Goal: Register for event/course

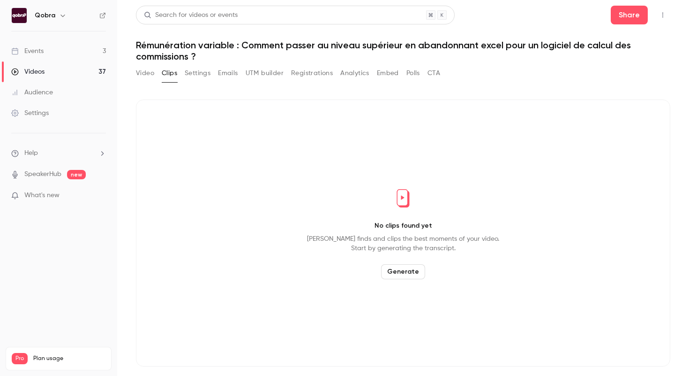
click at [73, 73] on link "Videos 37" at bounding box center [58, 71] width 117 height 21
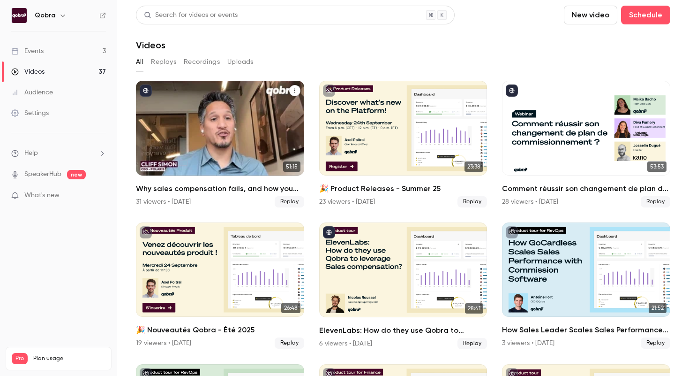
click at [237, 184] on h2 "Why sales compensation fails, and how you can fix it" at bounding box center [220, 188] width 168 height 11
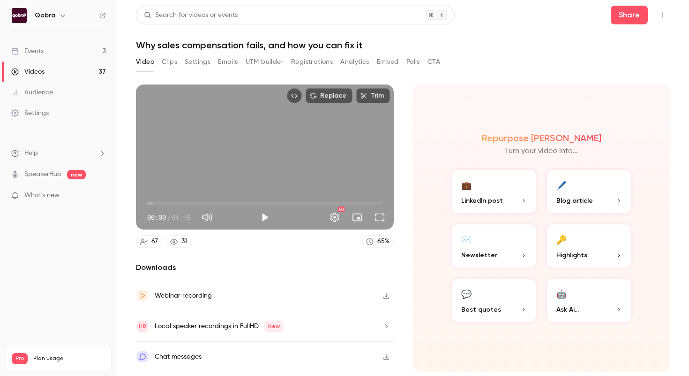
click at [173, 65] on button "Clips" at bounding box center [169, 61] width 15 height 15
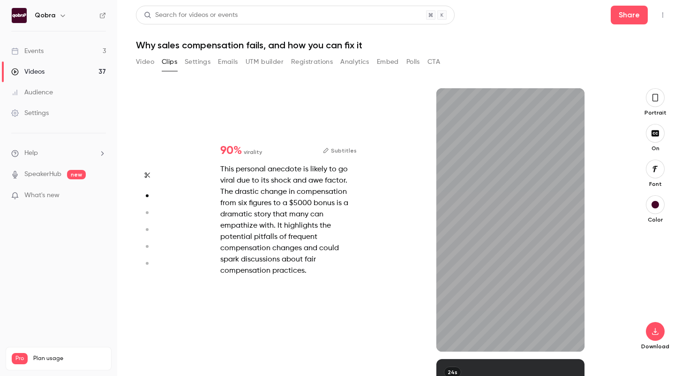
scroll to position [271, 0]
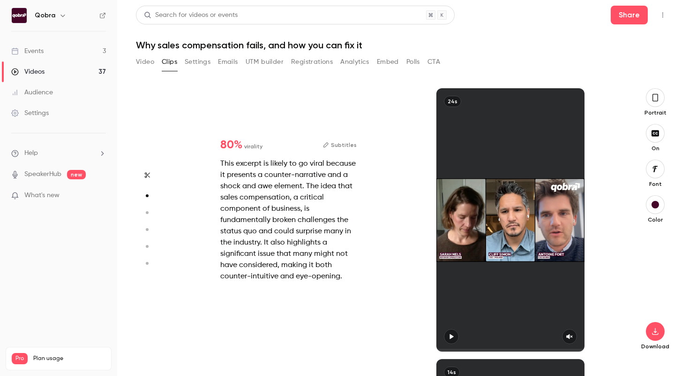
type input "*"
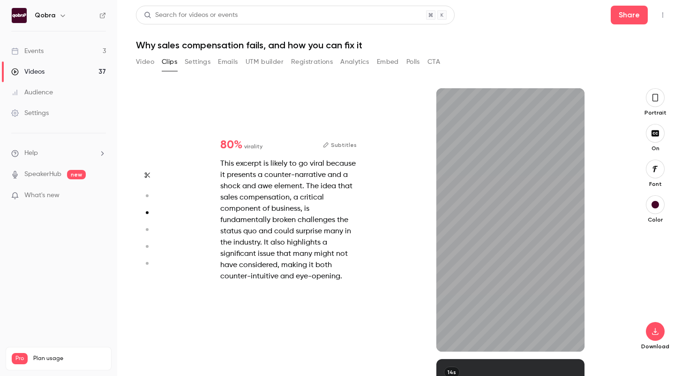
scroll to position [541, 0]
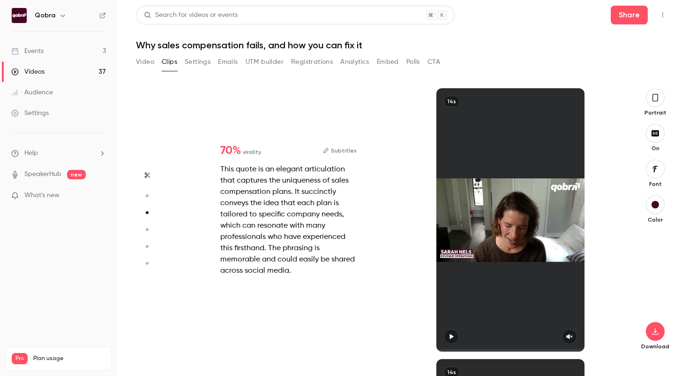
type input "*"
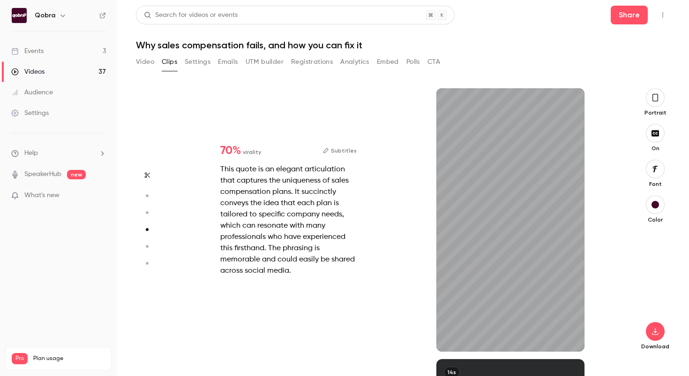
scroll to position [812, 0]
type input "*"
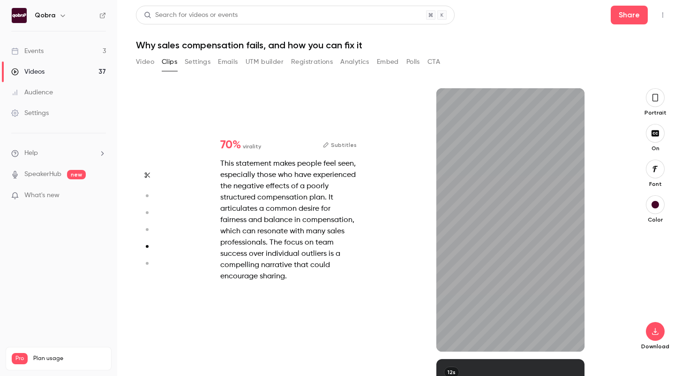
scroll to position [1082, 0]
type input "*"
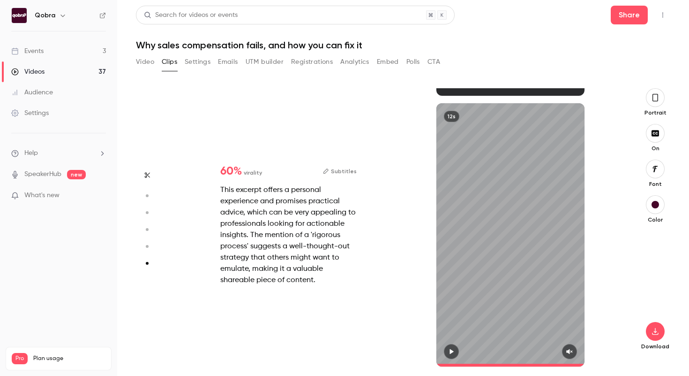
scroll to position [1338, 0]
click at [656, 97] on icon "button" at bounding box center [656, 97] width 8 height 10
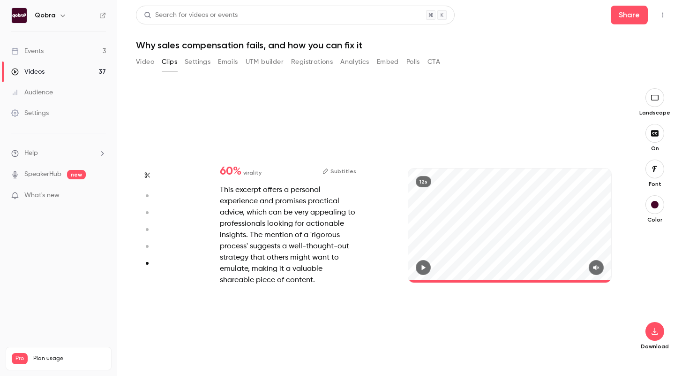
click at [656, 97] on icon "button" at bounding box center [655, 98] width 10 height 8
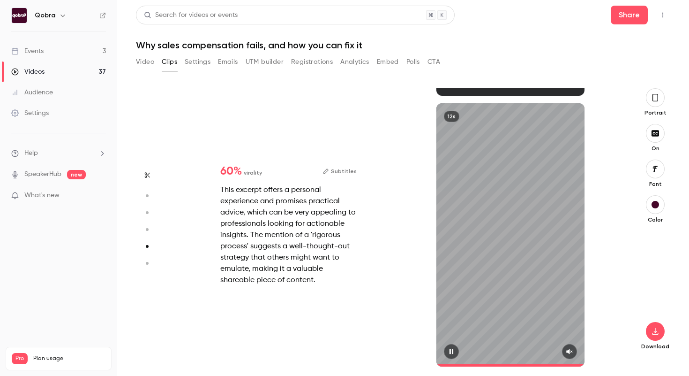
type input "*"
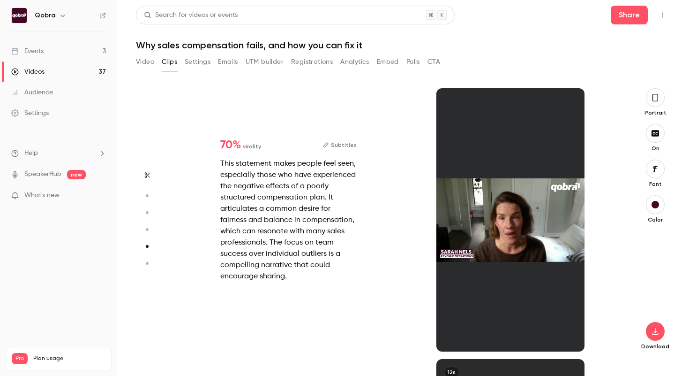
scroll to position [1082, 0]
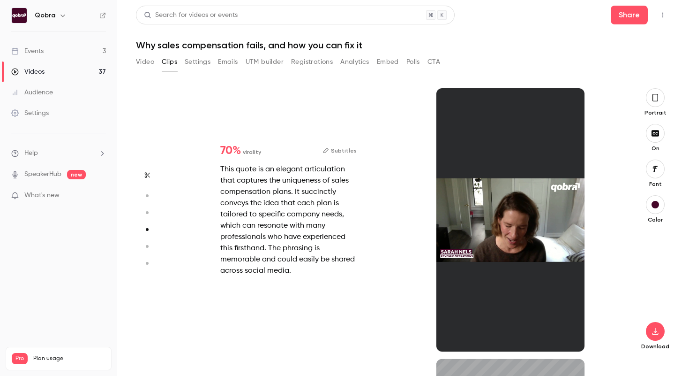
type input "*"
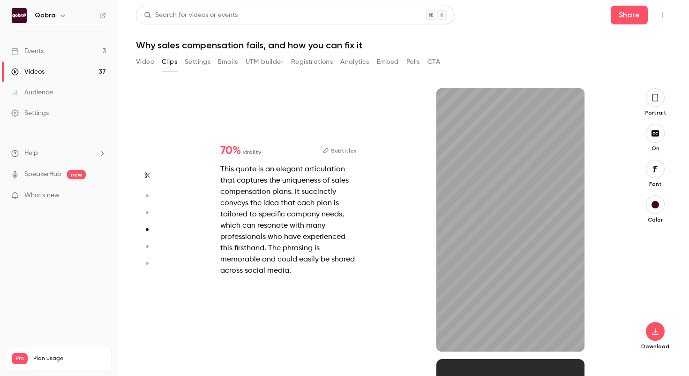
scroll to position [812, 0]
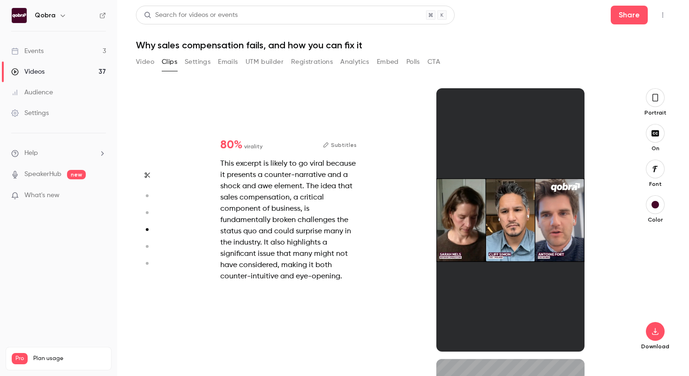
type input "*"
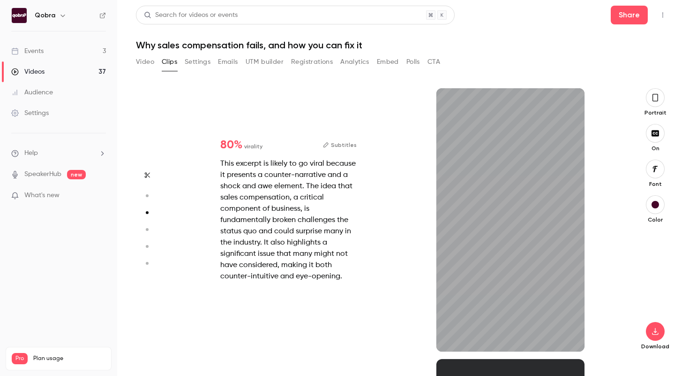
scroll to position [541, 0]
click at [348, 145] on button "Subtitles" at bounding box center [340, 144] width 34 height 11
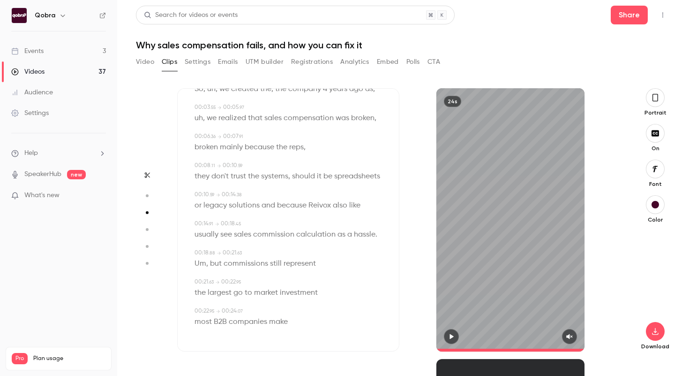
scroll to position [0, 0]
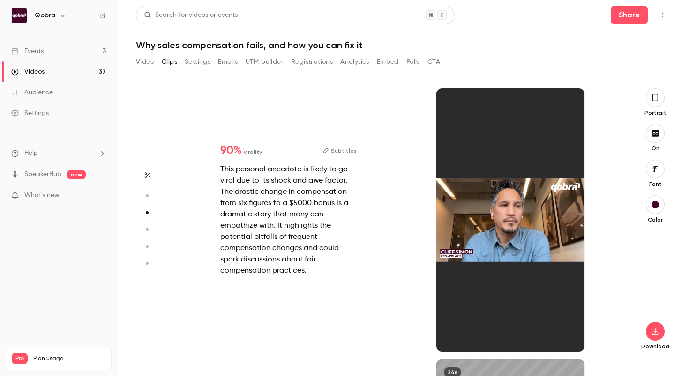
type input "*"
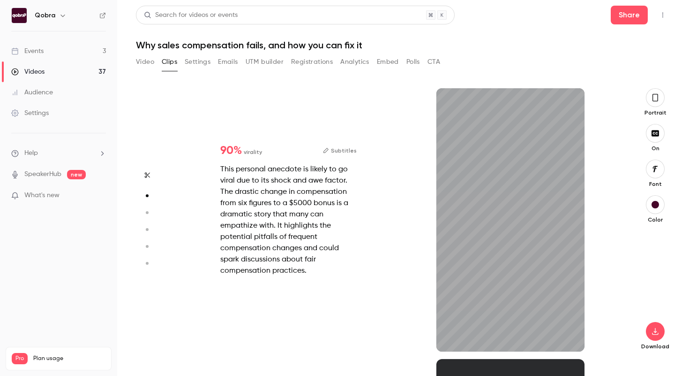
click at [347, 145] on button "Subtitles" at bounding box center [340, 150] width 34 height 11
click at [341, 153] on button "Subtitles" at bounding box center [340, 150] width 34 height 11
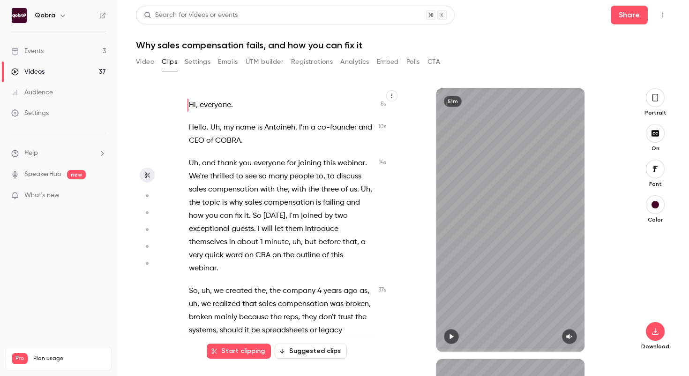
type input "*"
click at [452, 339] on icon "button" at bounding box center [452, 336] width 8 height 7
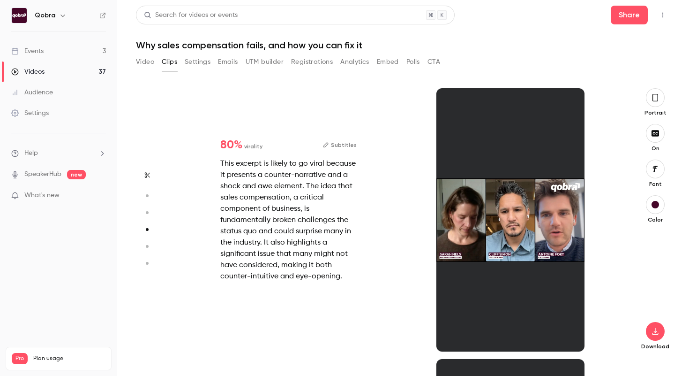
type input "***"
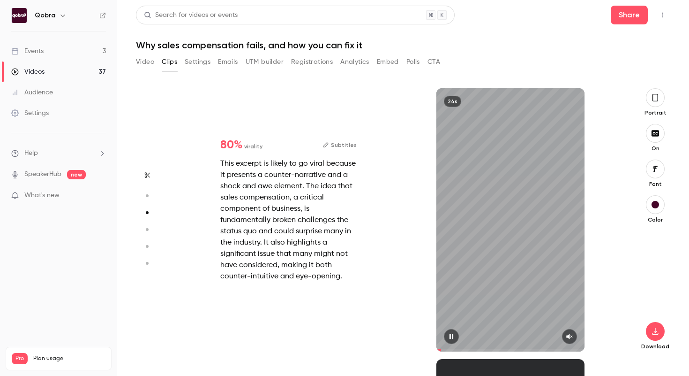
type input "*"
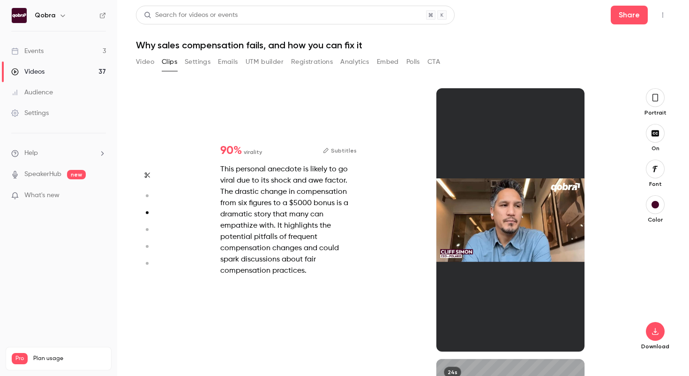
type input "***"
type input "*"
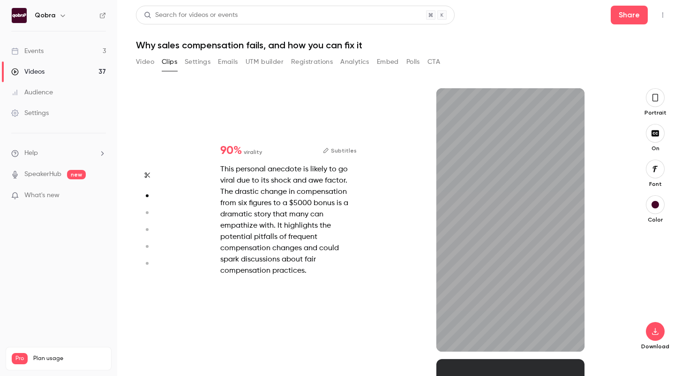
type input "****"
click at [344, 154] on button "Subtitles" at bounding box center [340, 150] width 34 height 11
type input "***"
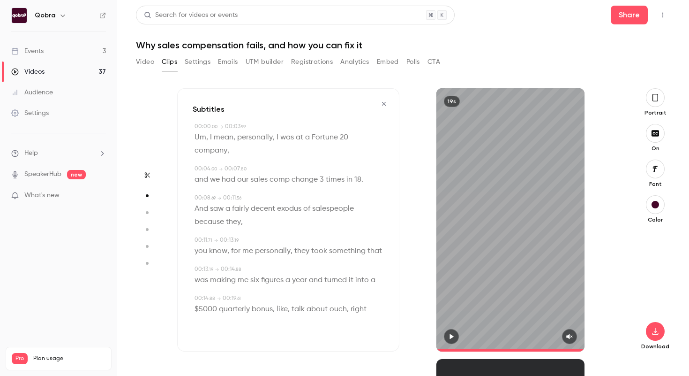
click at [456, 338] on button "button" at bounding box center [451, 336] width 15 height 15
click at [571, 338] on icon "button" at bounding box center [570, 336] width 8 height 7
click at [496, 350] on span at bounding box center [510, 349] width 148 height 3
drag, startPoint x: 496, startPoint y: 350, endPoint x: 437, endPoint y: 349, distance: 58.1
click at [437, 349] on span at bounding box center [510, 349] width 148 height 3
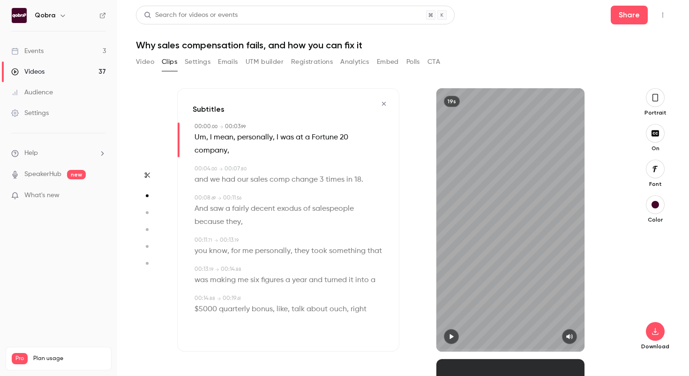
click at [453, 338] on icon "button" at bounding box center [452, 336] width 8 height 7
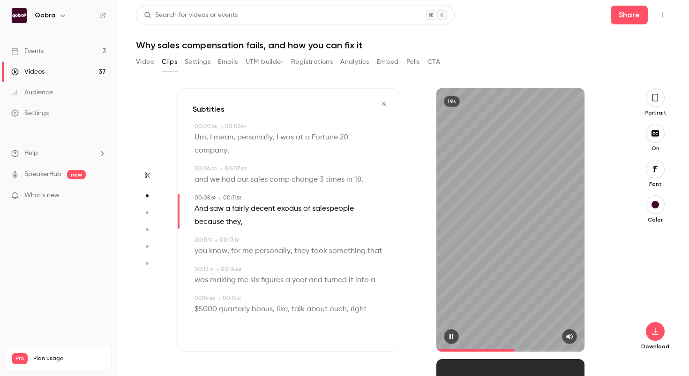
click at [453, 338] on icon "button" at bounding box center [452, 336] width 4 height 5
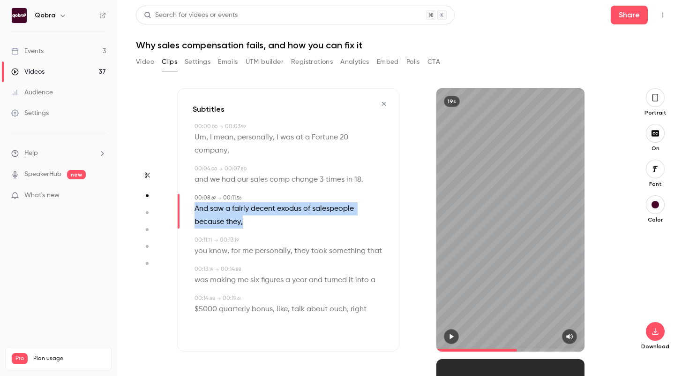
drag, startPoint x: 251, startPoint y: 220, endPoint x: 196, endPoint y: 208, distance: 55.7
click at [196, 208] on p "And saw a fairly decent exodus of salespeople because they ," at bounding box center [289, 215] width 189 height 26
copy p "And saw a fairly decent exodus of salespeople because they"
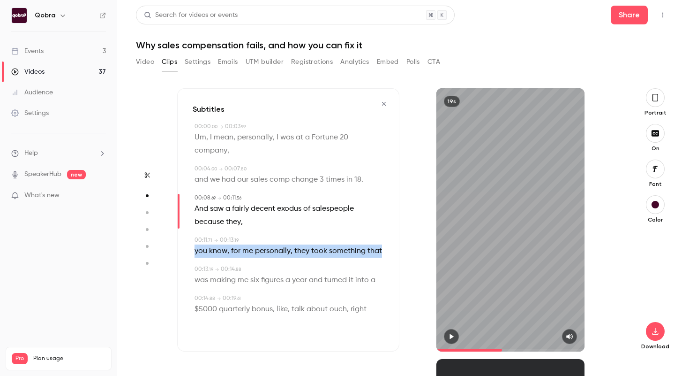
drag, startPoint x: 385, startPoint y: 250, endPoint x: 195, endPoint y: 250, distance: 189.4
click at [195, 250] on div "Subtitles 00:00 . 00 → 00:03 . 99 Um , I mean , personally , I was at a Fortune…" at bounding box center [288, 219] width 222 height 263
copy p "you know , for me personally , they took something"
drag, startPoint x: 383, startPoint y: 280, endPoint x: 197, endPoint y: 279, distance: 186.1
click at [197, 279] on div "Subtitles 00:00 . 00 → 00:03 . 99 Um , I mean , personally , I was at a Fortune…" at bounding box center [288, 219] width 222 height 263
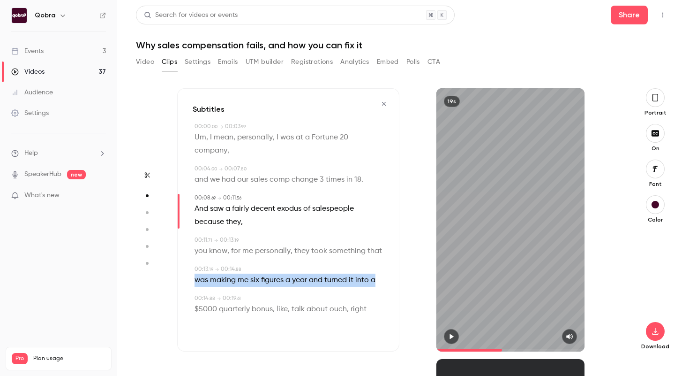
drag, startPoint x: 194, startPoint y: 281, endPoint x: 376, endPoint y: 278, distance: 181.4
click at [376, 278] on div "00:13 . 19 → 00:14 . 88 was making me six figures a year and turned it into a" at bounding box center [288, 276] width 191 height 22
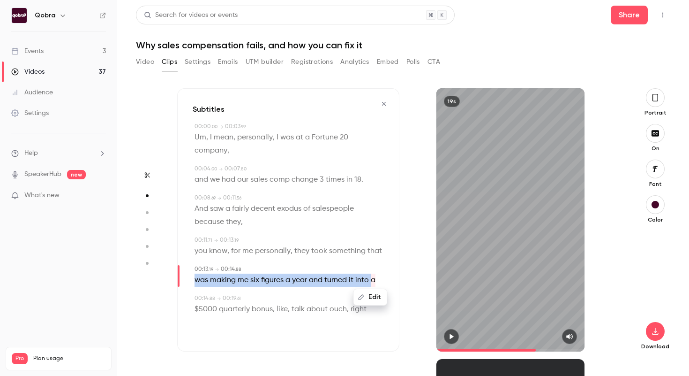
copy p "was making me six figures a year and turned it into"
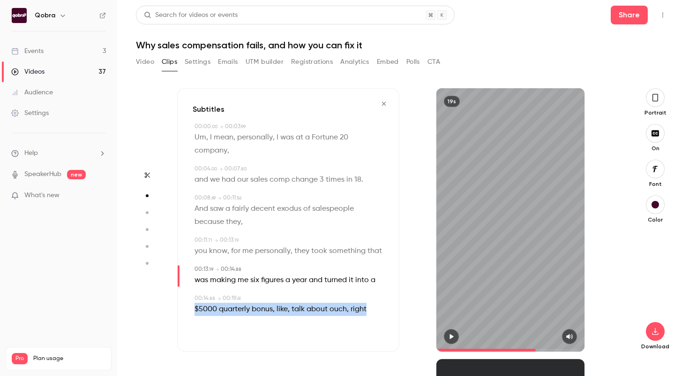
drag, startPoint x: 372, startPoint y: 312, endPoint x: 195, endPoint y: 311, distance: 176.8
click at [195, 311] on div "$5000 quarterly bonus , like , talk about ouch , right" at bounding box center [289, 308] width 189 height 13
copy p "$5000 quarterly bonus , like , talk about ouch ,"
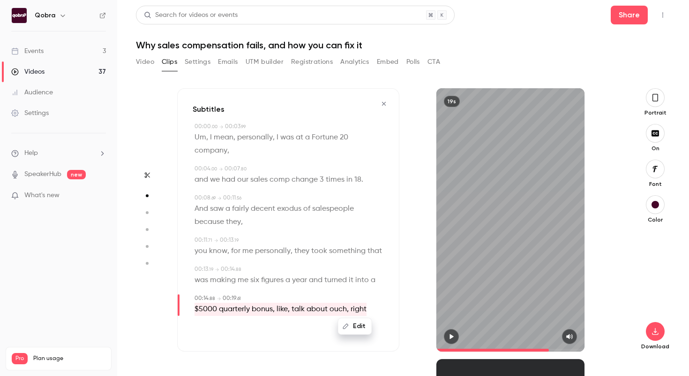
click at [364, 182] on div "and we had our sales comp change 3 times in 18 ." at bounding box center [289, 179] width 189 height 13
type input "*"
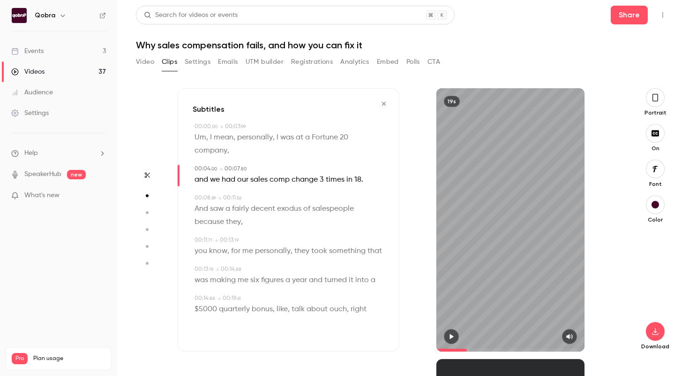
click at [362, 180] on span "." at bounding box center [362, 179] width 2 height 13
click at [361, 180] on span "." at bounding box center [362, 179] width 2 height 13
click at [358, 180] on span "18" at bounding box center [357, 179] width 7 height 13
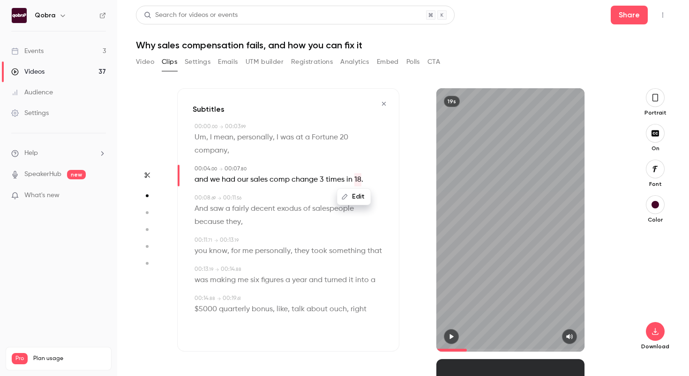
click at [359, 196] on button "Edit" at bounding box center [354, 196] width 32 height 15
click at [295, 198] on input "**" at bounding box center [312, 199] width 84 height 19
type input "*********"
click at [378, 197] on button "Replace" at bounding box center [377, 199] width 42 height 19
type input "***"
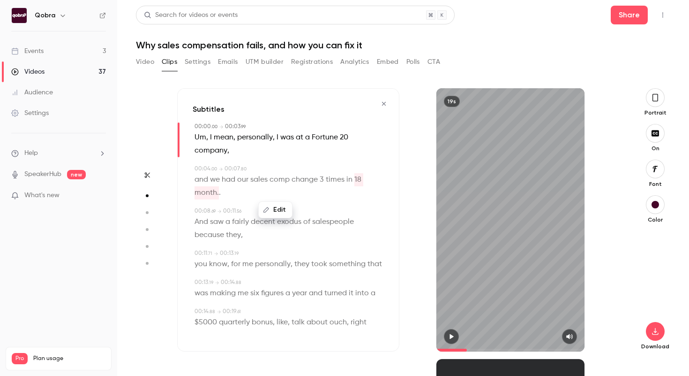
type input "*"
type input "***"
click at [226, 193] on p "and we had our sales comp change 3 times [DATE]. ." at bounding box center [289, 186] width 189 height 26
type input "*"
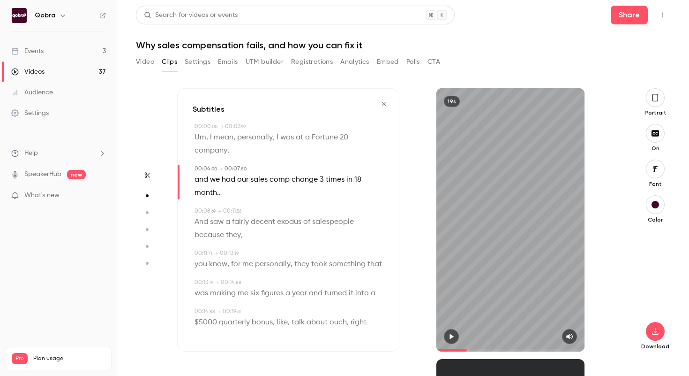
click at [221, 193] on p "and we had our sales comp change 3 times [DATE]. ." at bounding box center [289, 186] width 189 height 26
click at [219, 193] on span "." at bounding box center [220, 192] width 2 height 13
click at [275, 211] on button "Edit" at bounding box center [275, 209] width 32 height 15
click at [257, 214] on input "*********" at bounding box center [257, 212] width 84 height 19
type input "********"
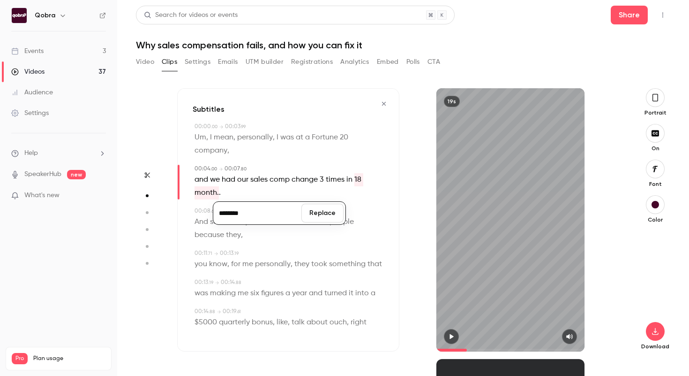
click at [327, 212] on button "Replace" at bounding box center [322, 212] width 42 height 19
type input "***"
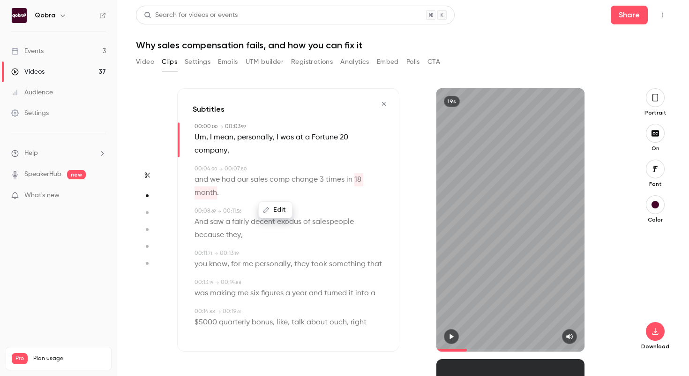
type input "*"
type input "***"
click at [366, 323] on div "$5000 quarterly bonus , like , talk about ouch , right" at bounding box center [289, 322] width 189 height 13
type input "****"
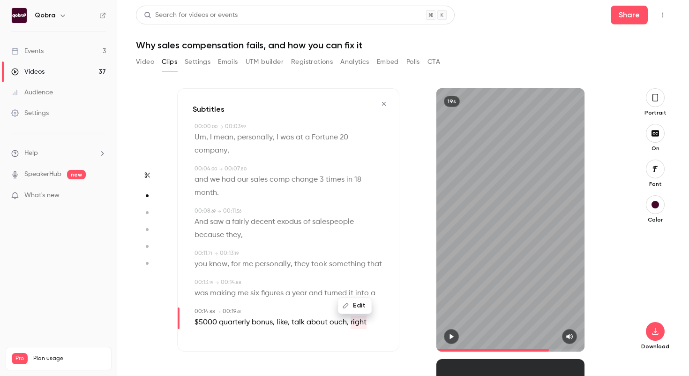
click at [359, 305] on button "Edit" at bounding box center [355, 305] width 32 height 15
click at [321, 303] on input "*****" at bounding box center [312, 302] width 84 height 19
type input "******"
click at [375, 300] on button "Replace" at bounding box center [377, 302] width 42 height 19
type input "***"
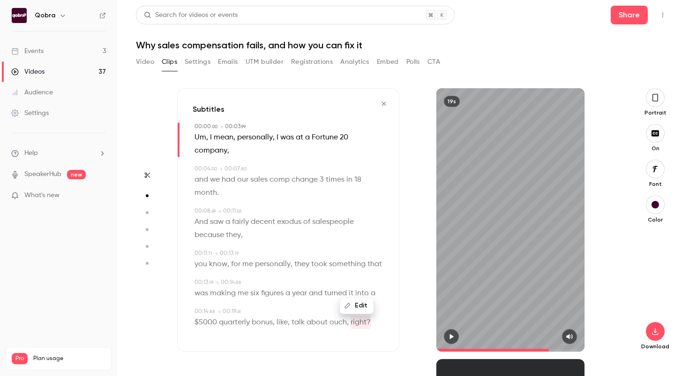
type input "*"
click at [384, 213] on div "Subtitles 00:00 . 00 → 00:03 . 99 Um , I mean , personally , I was at a Fortune…" at bounding box center [288, 219] width 222 height 263
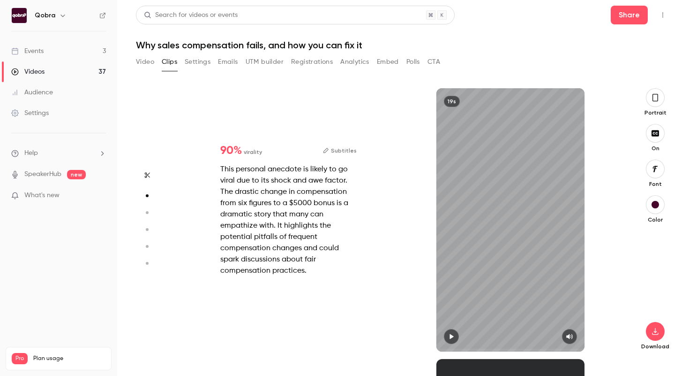
click at [347, 149] on button "Subtitles" at bounding box center [340, 150] width 34 height 11
type input "***"
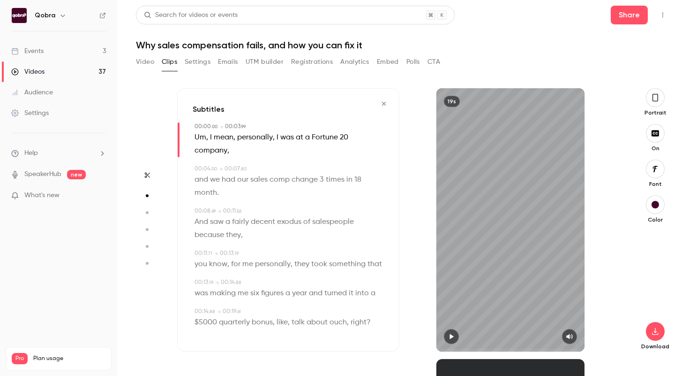
click at [454, 335] on icon "button" at bounding box center [452, 336] width 8 height 7
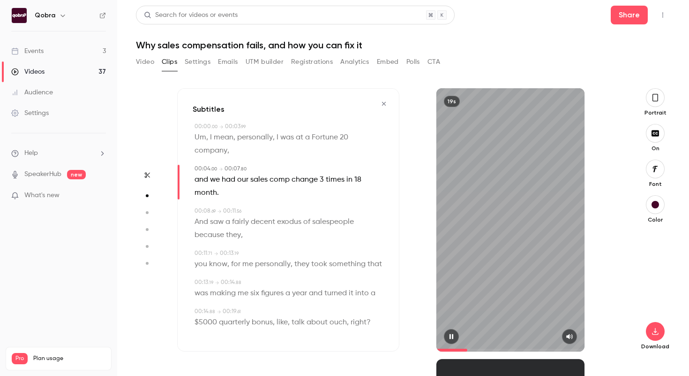
click at [454, 335] on icon "button" at bounding box center [452, 336] width 8 height 7
type input "***"
click at [655, 334] on icon "button" at bounding box center [655, 331] width 6 height 7
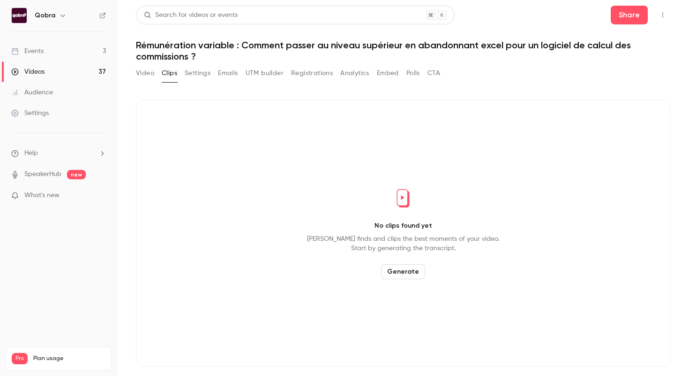
click at [60, 50] on link "Events 3" at bounding box center [58, 51] width 117 height 21
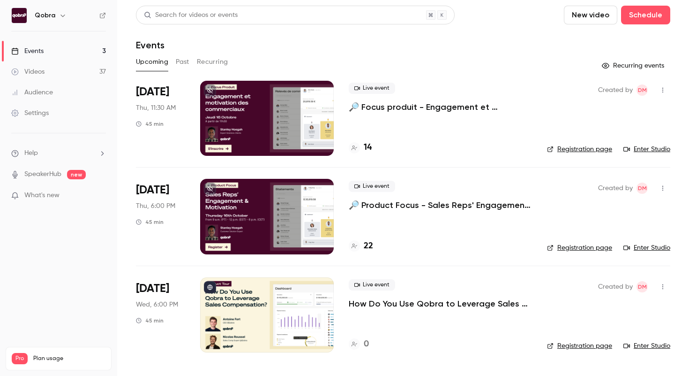
click at [666, 90] on icon "button" at bounding box center [663, 90] width 8 height 7
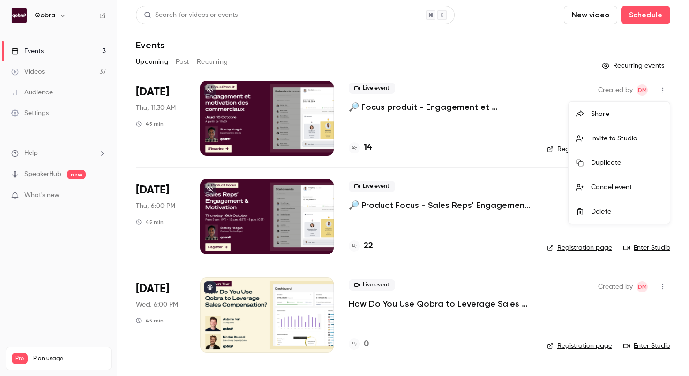
click at [523, 149] on div at bounding box center [344, 188] width 689 height 376
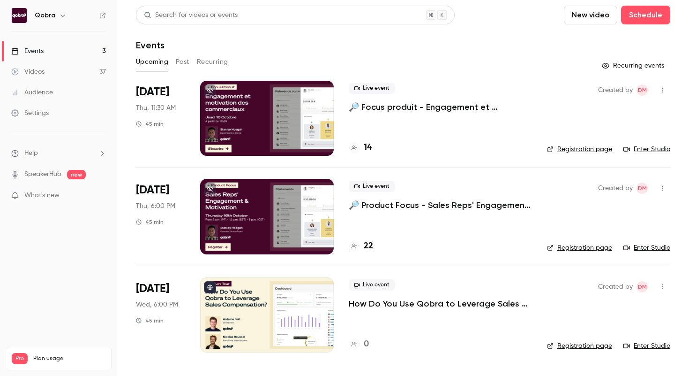
click at [582, 150] on link "Registration page" at bounding box center [579, 148] width 65 height 9
click at [437, 108] on p "🔎 Focus produit - Engagement et motivation des commerciaux" at bounding box center [440, 106] width 183 height 11
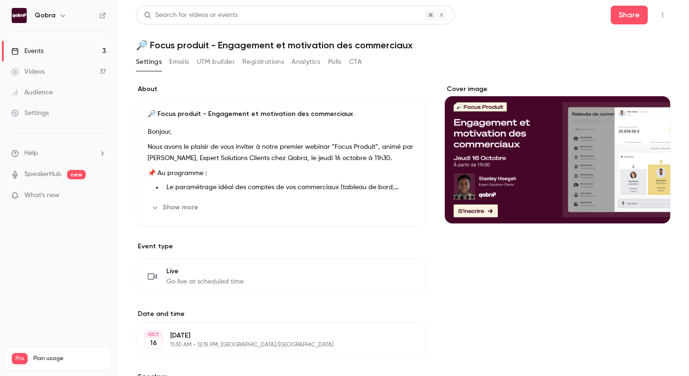
click at [273, 63] on button "Registrations" at bounding box center [263, 61] width 42 height 15
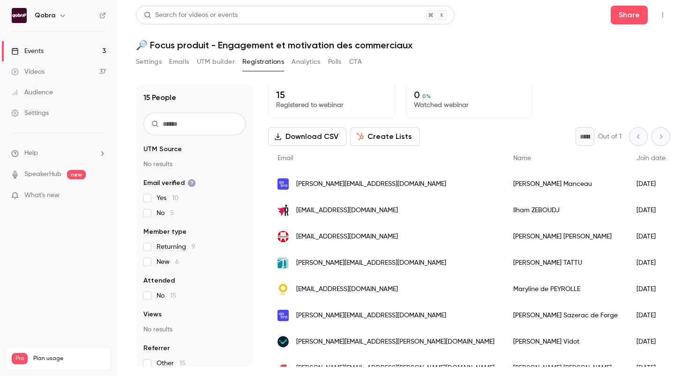
scroll to position [4, 0]
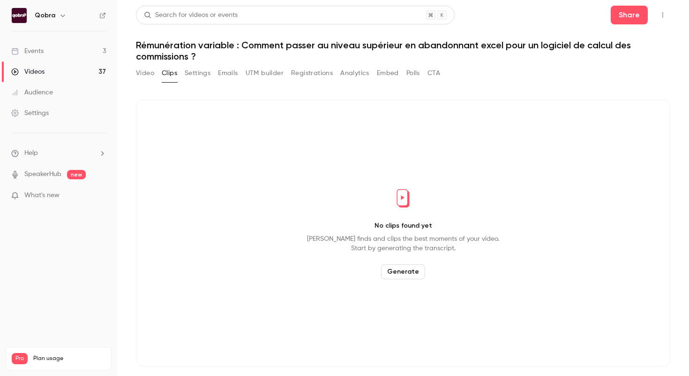
click at [72, 48] on link "Events 3" at bounding box center [58, 51] width 117 height 21
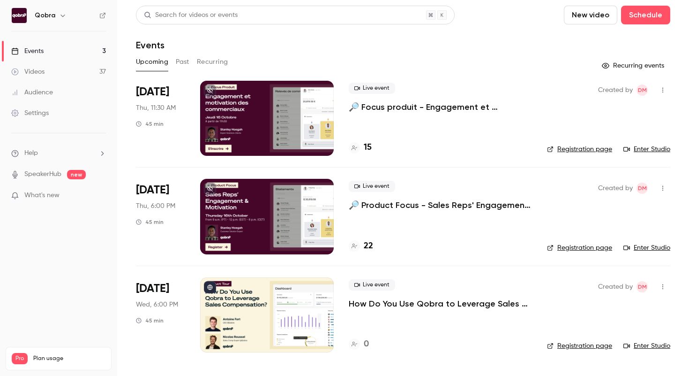
click at [503, 132] on div "Live event 🔎 Focus produit - Engagement et motivation des commerciaux 15" at bounding box center [440, 118] width 183 height 75
click at [436, 105] on p "🔎 Focus produit - Engagement et motivation des commerciaux" at bounding box center [440, 106] width 183 height 11
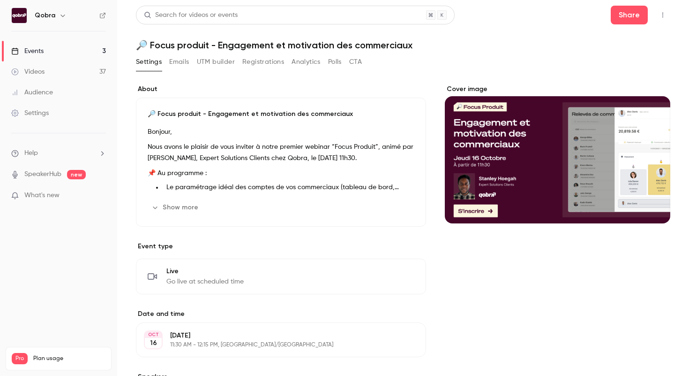
click at [276, 62] on button "Registrations" at bounding box center [263, 61] width 42 height 15
